Goal: Check status: Check status

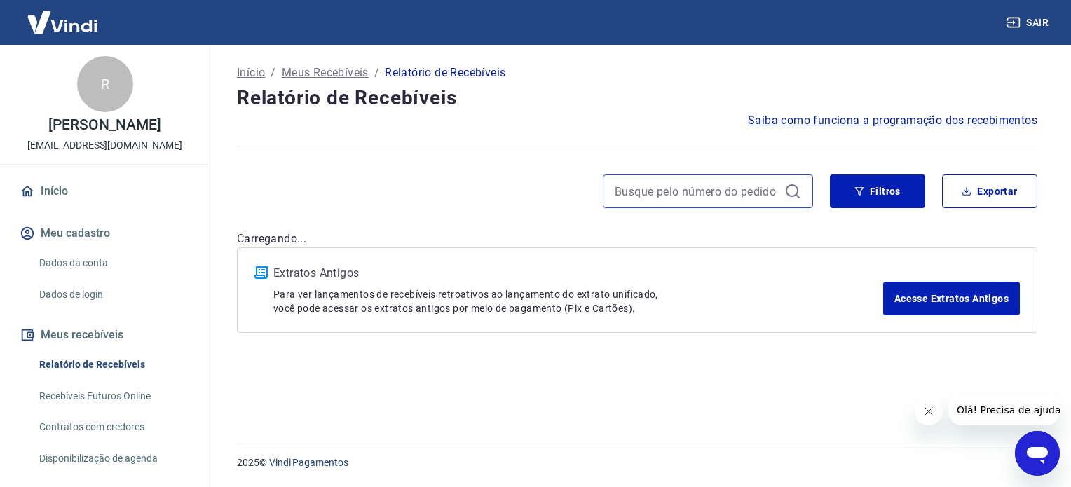
click at [636, 191] on input at bounding box center [697, 191] width 164 height 21
paste input "56018974"
type input "56018974"
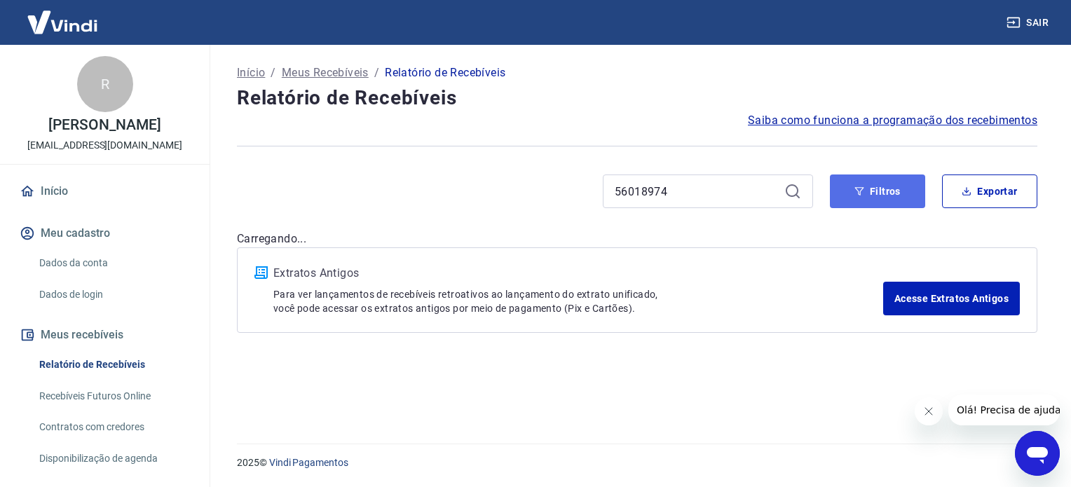
click at [868, 198] on button "Filtros" at bounding box center [877, 191] width 95 height 34
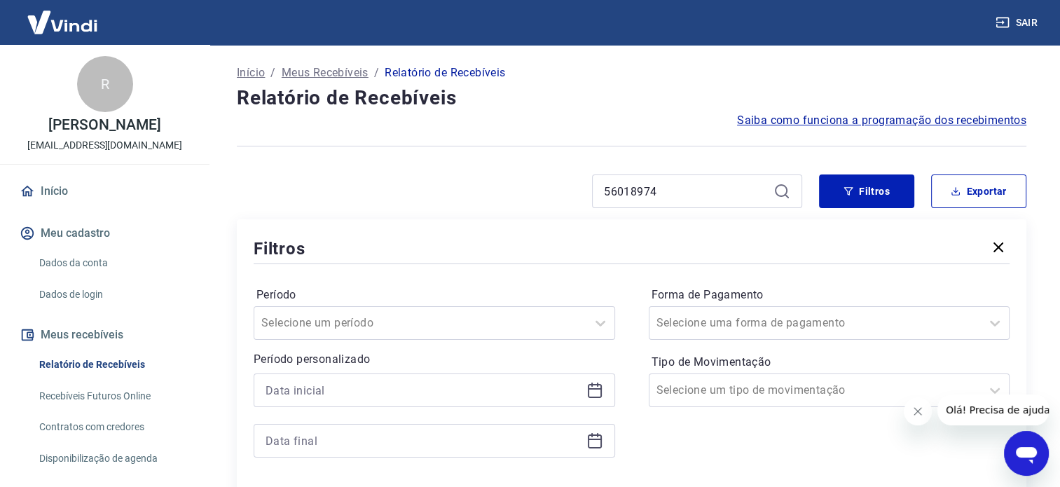
click at [600, 394] on icon at bounding box center [595, 391] width 14 height 14
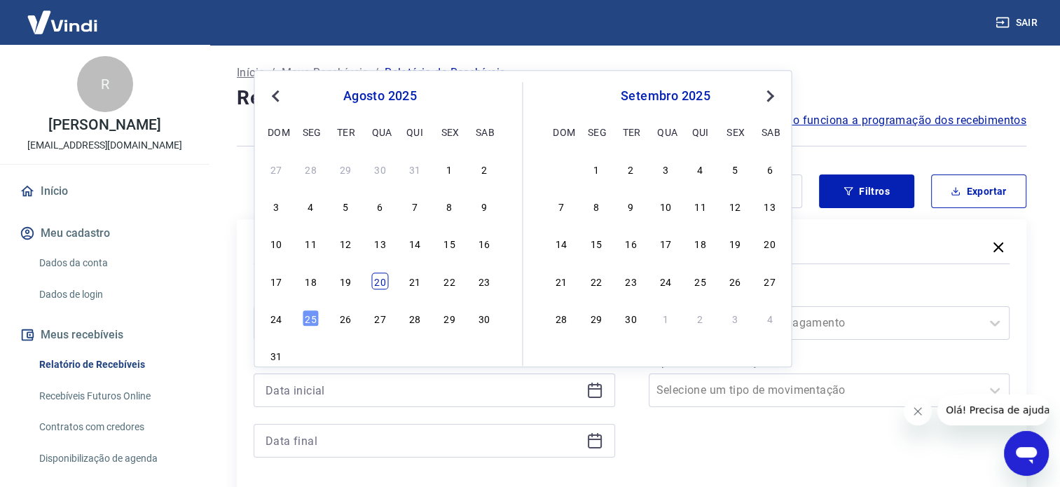
click at [378, 276] on div "20" at bounding box center [379, 281] width 17 height 17
type input "20/08/2025"
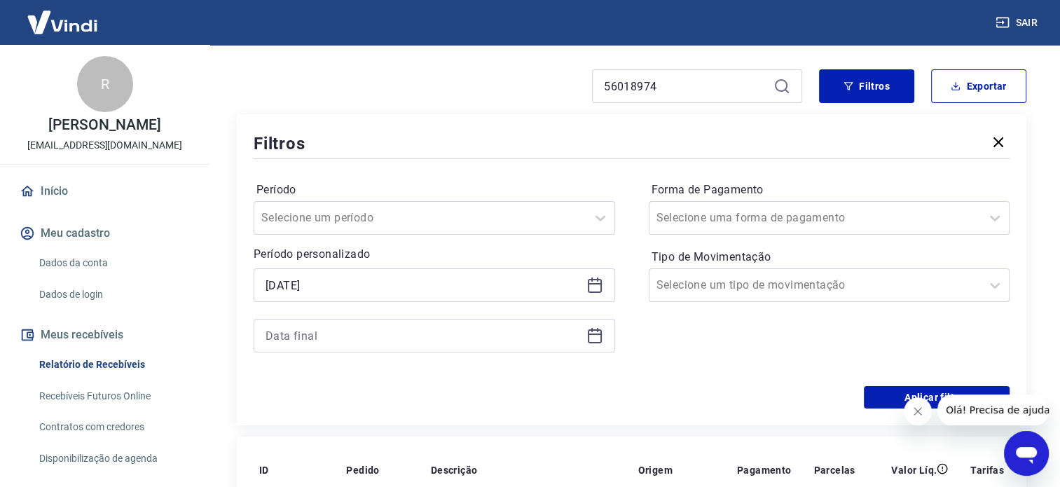
scroll to position [140, 0]
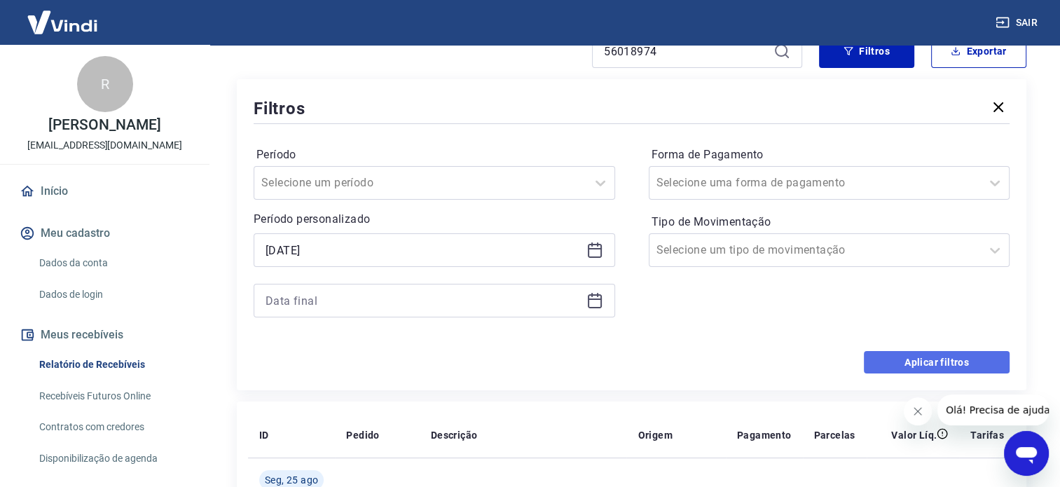
click at [875, 364] on button "Aplicar filtros" at bounding box center [937, 362] width 146 height 22
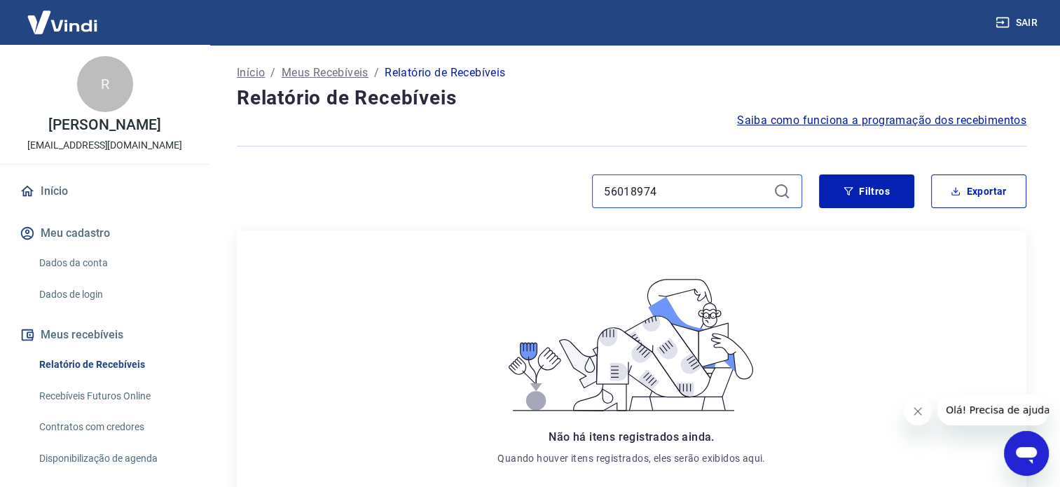
click at [642, 187] on input "56018974" at bounding box center [686, 191] width 164 height 21
paste input "214481531"
type input "214481531"
click at [866, 198] on button "Filtros" at bounding box center [866, 191] width 95 height 34
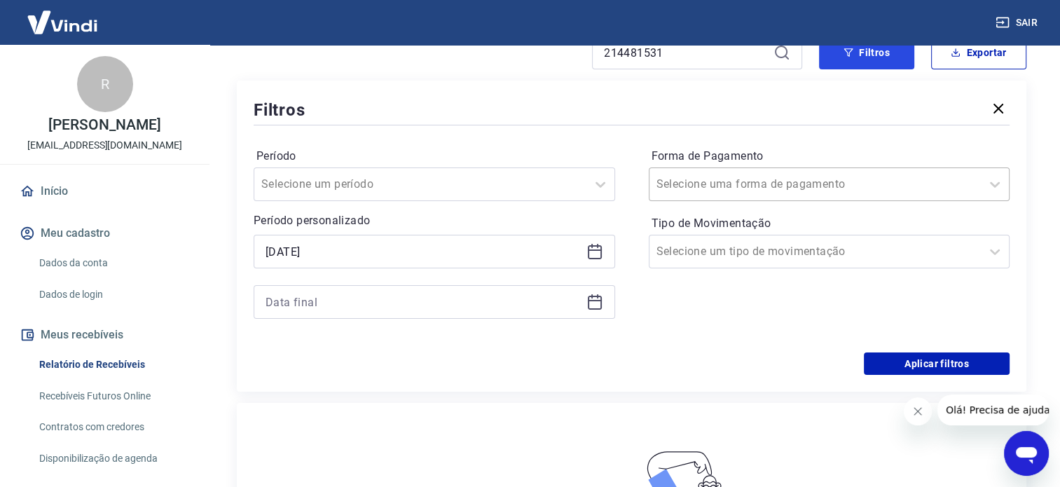
scroll to position [140, 0]
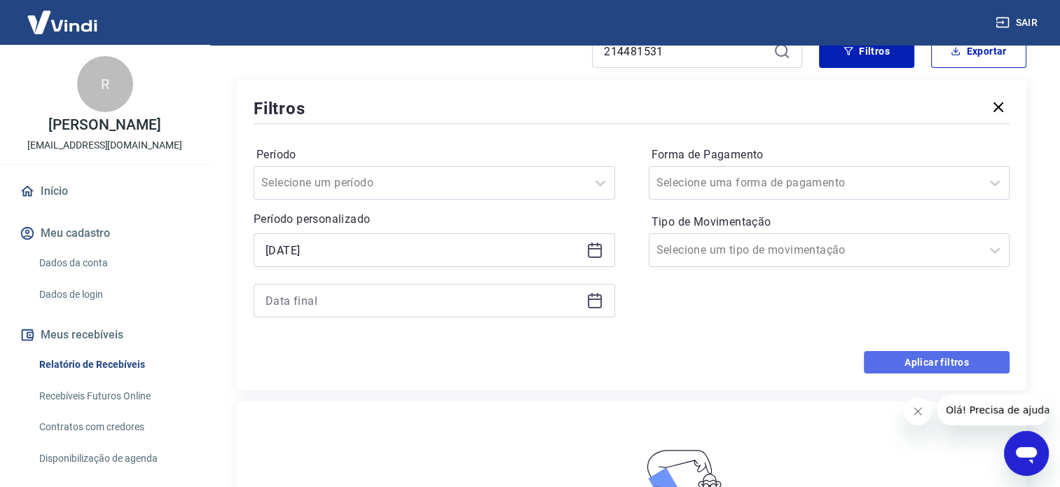
click at [881, 361] on button "Aplicar filtros" at bounding box center [937, 362] width 146 height 22
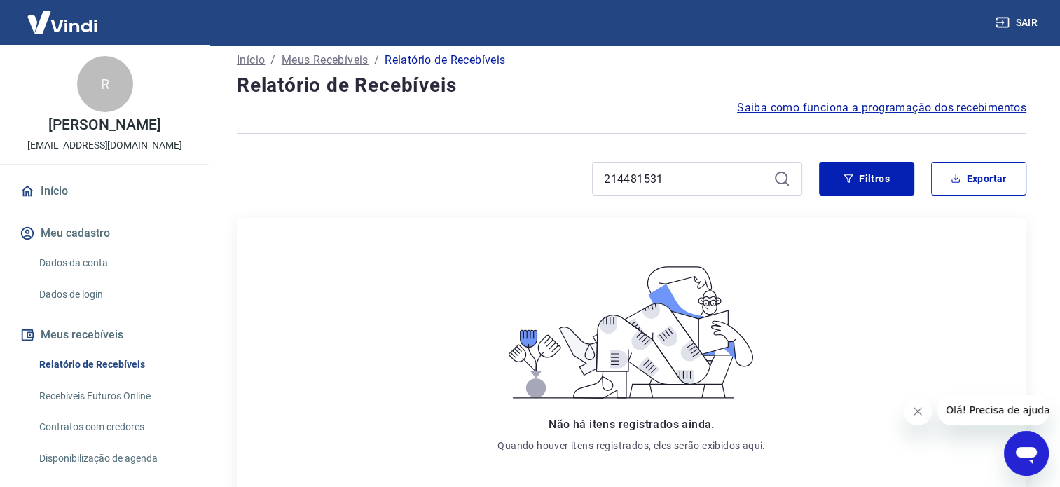
scroll to position [0, 0]
